Goal: Consume media (video, audio): Consume media (video, audio)

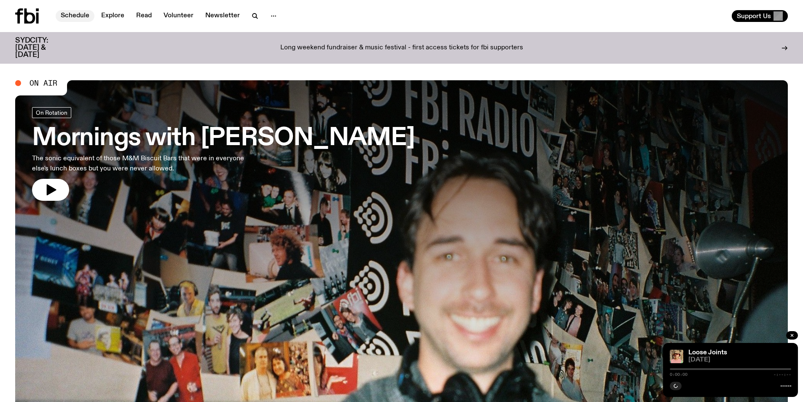
click at [82, 16] on link "Schedule" at bounding box center [75, 16] width 39 height 12
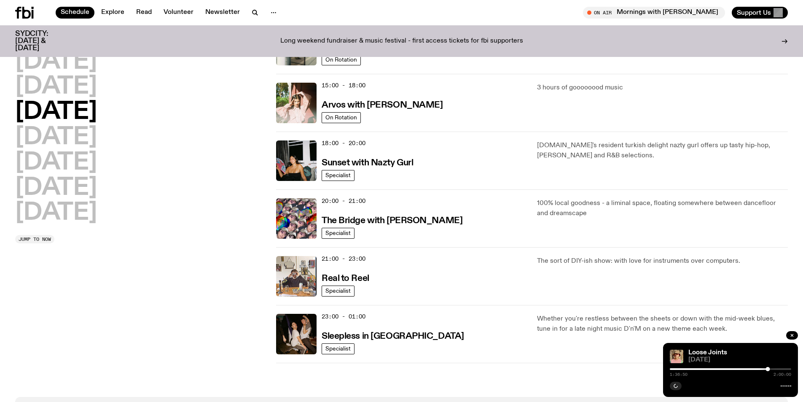
scroll to position [288, 0]
click at [77, 215] on h2 "[DATE]" at bounding box center [56, 213] width 82 height 24
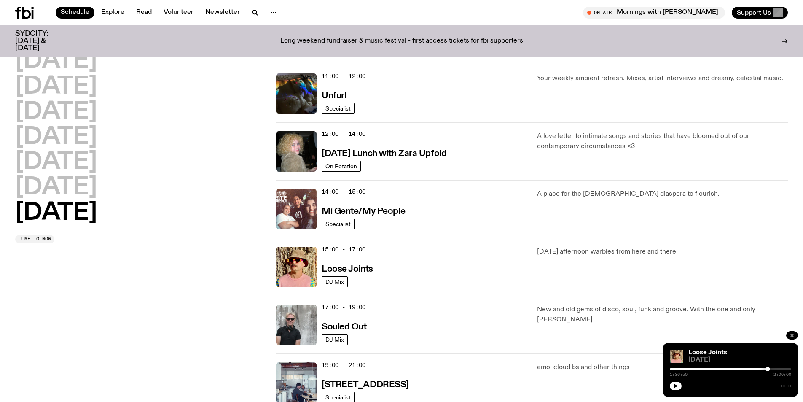
scroll to position [403, 0]
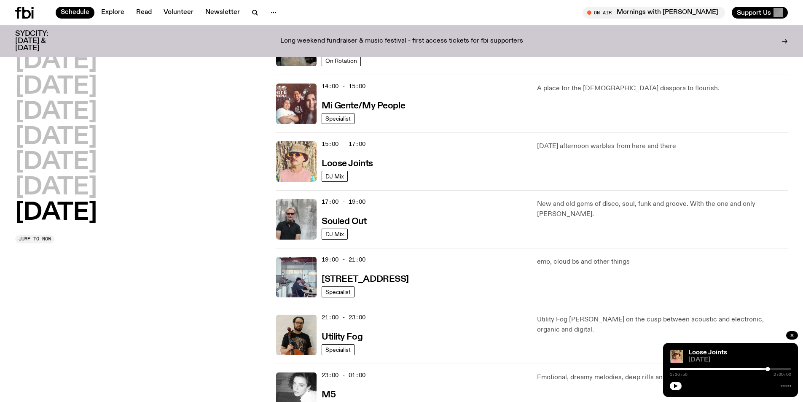
click at [296, 160] on img at bounding box center [296, 161] width 40 height 40
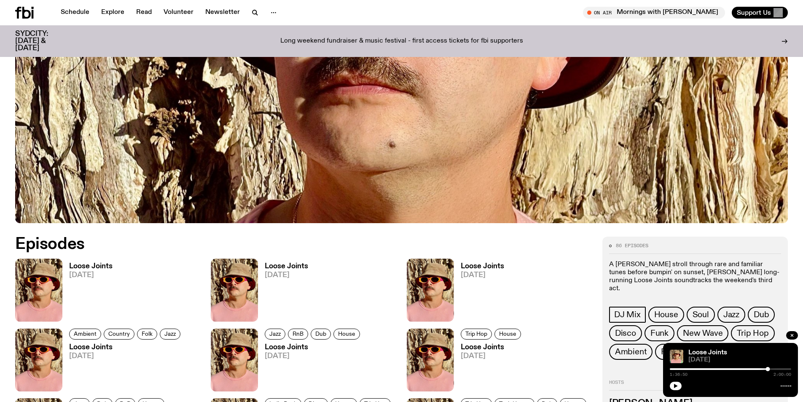
scroll to position [457, 0]
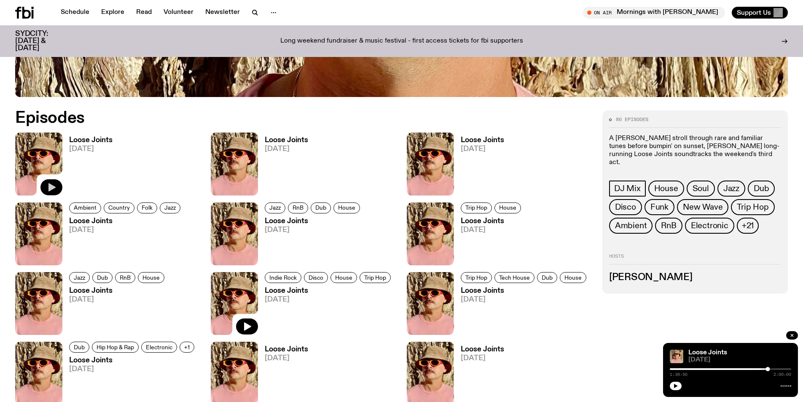
click at [51, 181] on button "button" at bounding box center [51, 187] width 22 height 16
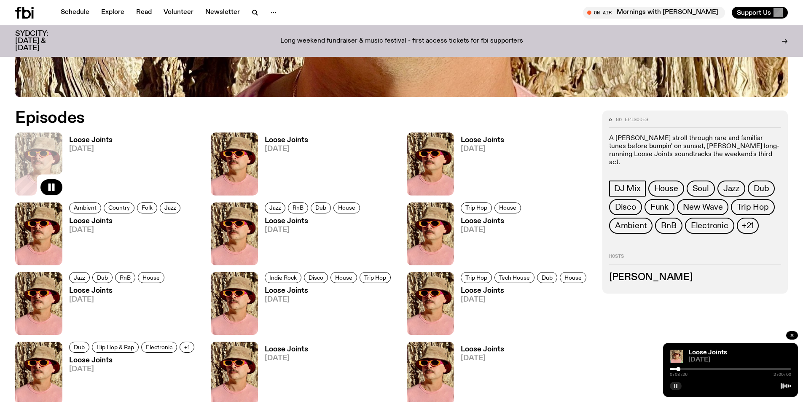
click at [678, 384] on button "button" at bounding box center [676, 385] width 12 height 8
click at [676, 387] on icon "button" at bounding box center [675, 385] width 5 height 5
click at [55, 184] on icon "button" at bounding box center [51, 187] width 10 height 10
click at [672, 383] on button "button" at bounding box center [676, 385] width 12 height 8
drag, startPoint x: 678, startPoint y: 386, endPoint x: 497, endPoint y: 153, distance: 294.9
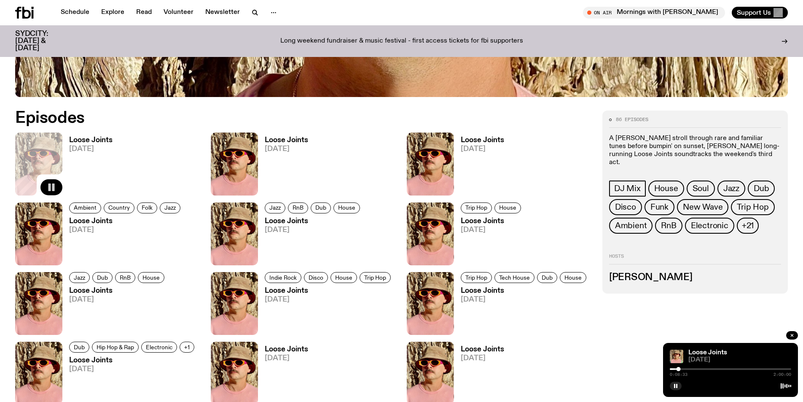
click at [678, 386] on button "button" at bounding box center [676, 385] width 12 height 8
click at [54, 182] on icon "button" at bounding box center [51, 187] width 10 height 10
click at [50, 186] on rect "button" at bounding box center [49, 187] width 3 height 8
click at [674, 384] on icon "button" at bounding box center [675, 385] width 5 height 5
click at [676, 383] on icon "button" at bounding box center [675, 385] width 5 height 5
